Goal: Task Accomplishment & Management: Complete application form

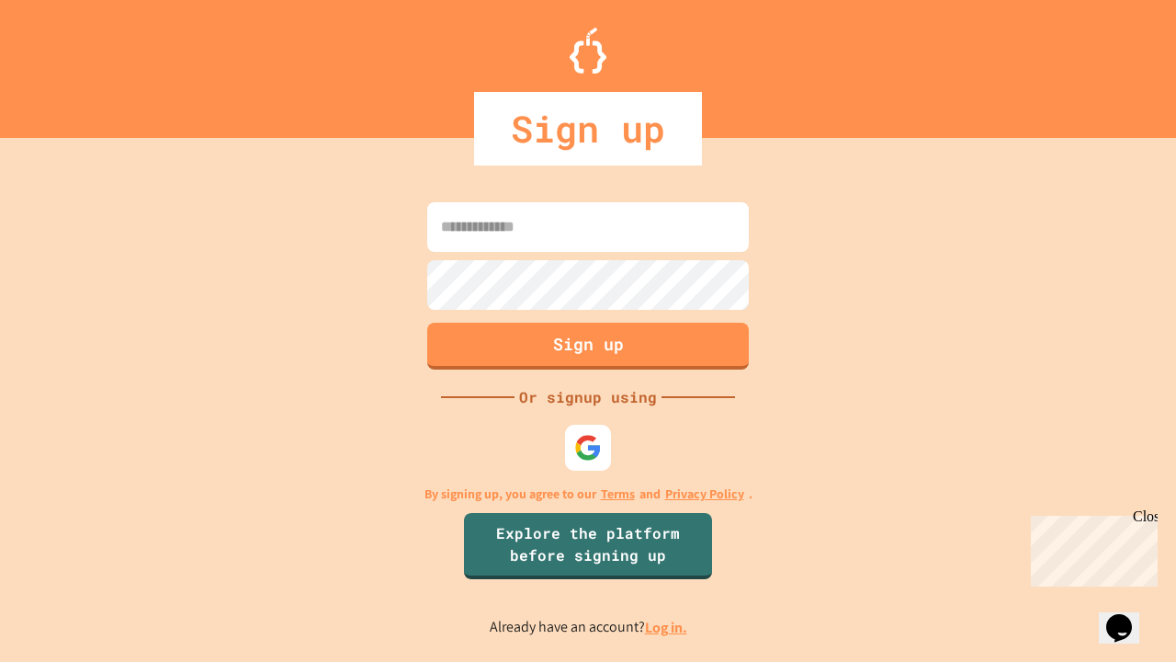
click at [667, 627] on link "Log in." at bounding box center [666, 626] width 42 height 19
